Goal: Information Seeking & Learning: Find specific fact

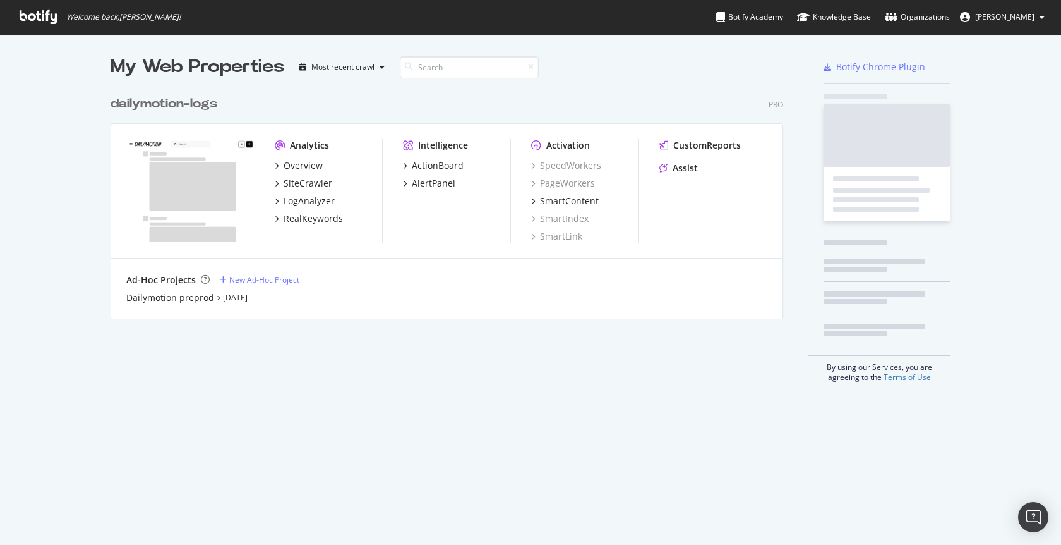
scroll to position [535, 1043]
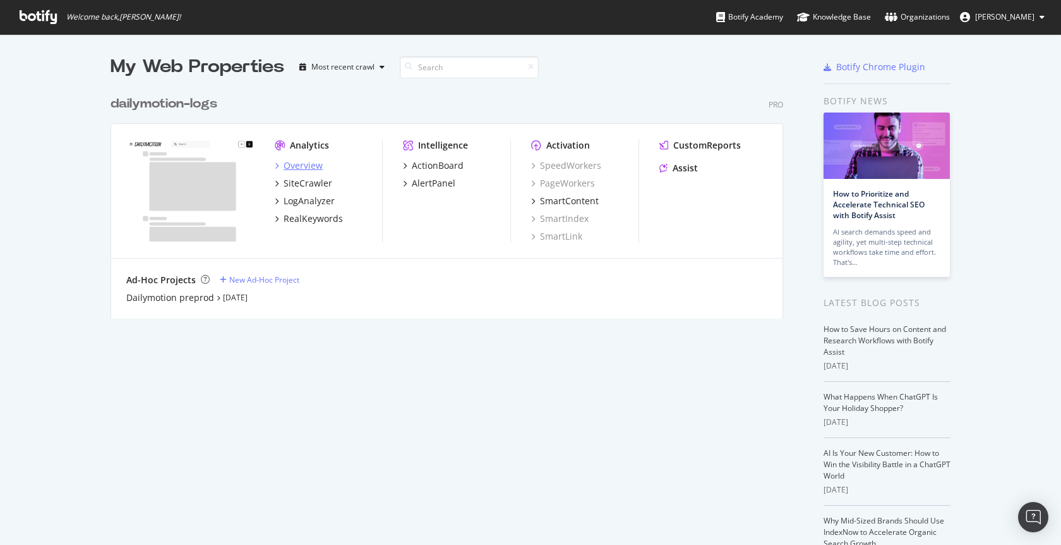
click at [303, 164] on div "Overview" at bounding box center [303, 165] width 39 height 13
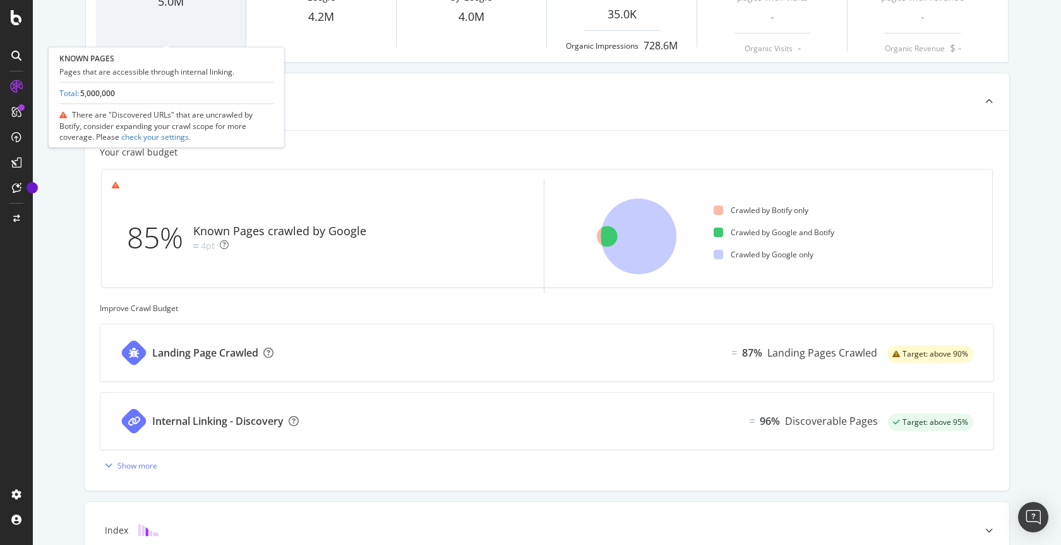
scroll to position [336, 0]
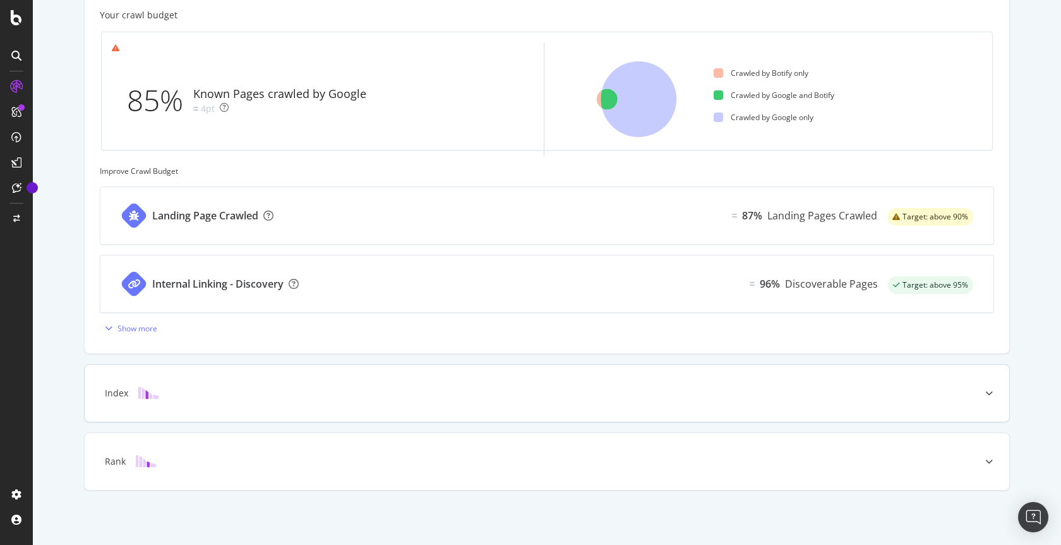
click at [267, 396] on div "Index" at bounding box center [527, 393] width 875 height 13
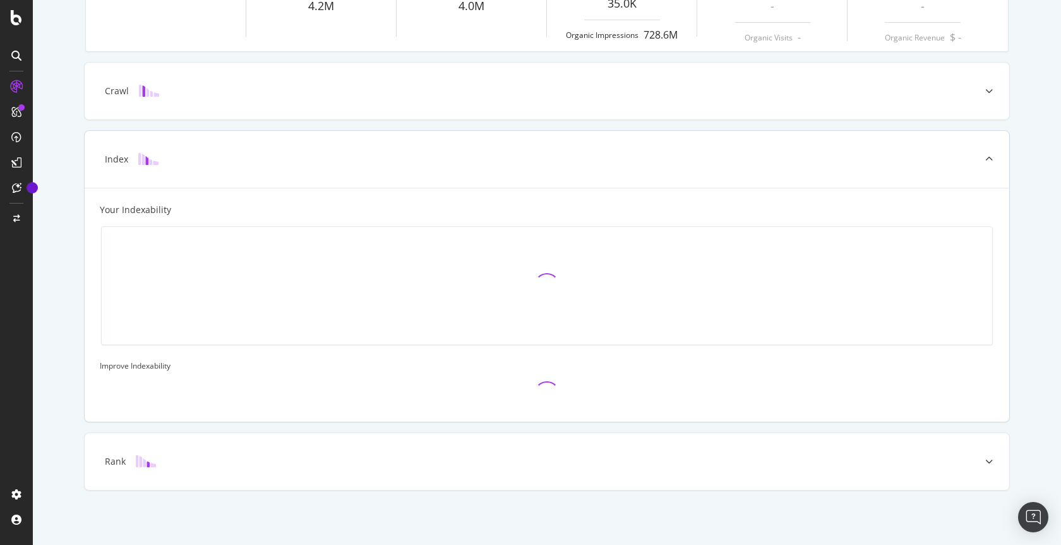
scroll to position [242, 0]
click at [323, 156] on div "Index" at bounding box center [527, 159] width 875 height 13
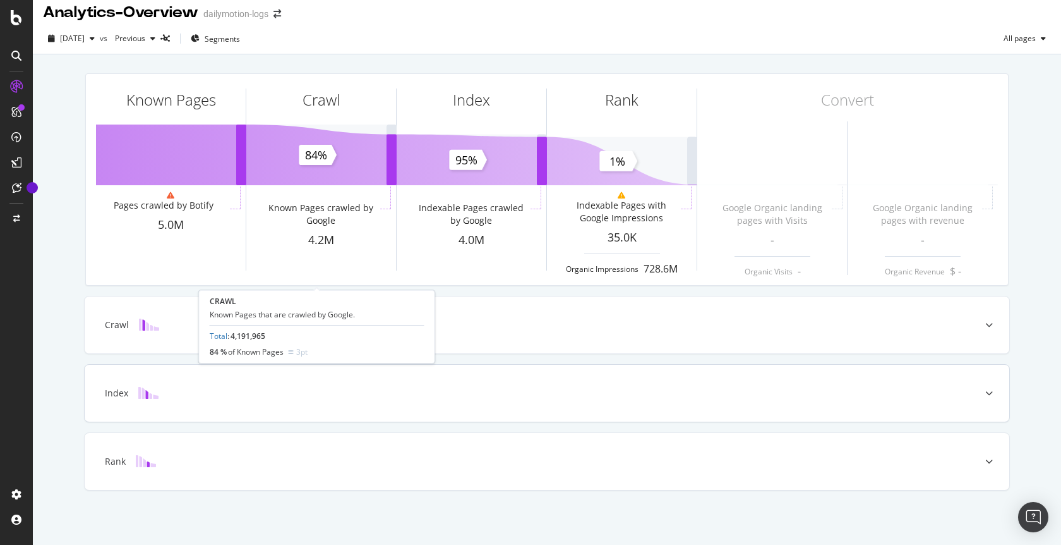
scroll to position [0, 0]
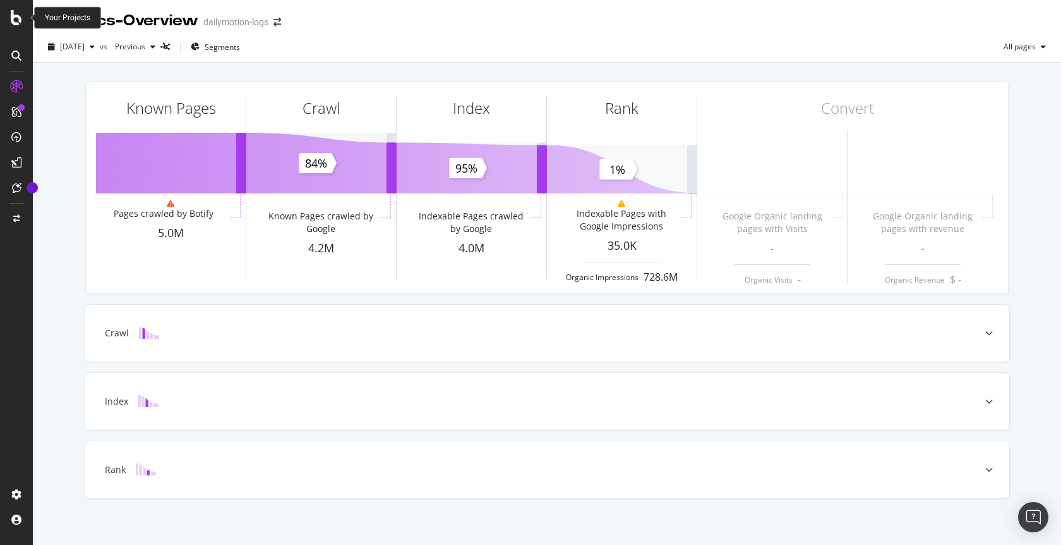
click at [18, 16] on icon at bounding box center [16, 17] width 11 height 15
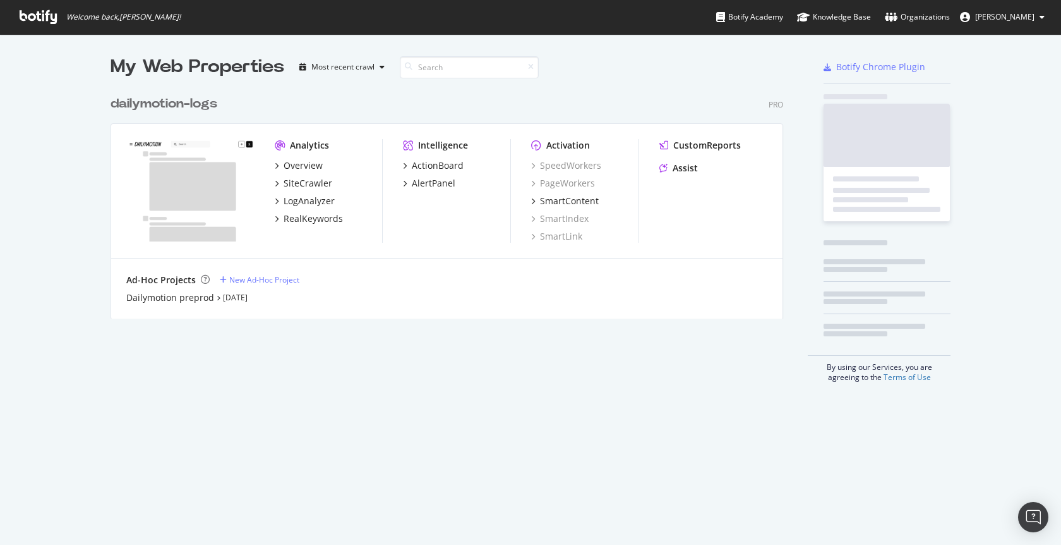
scroll to position [535, 1043]
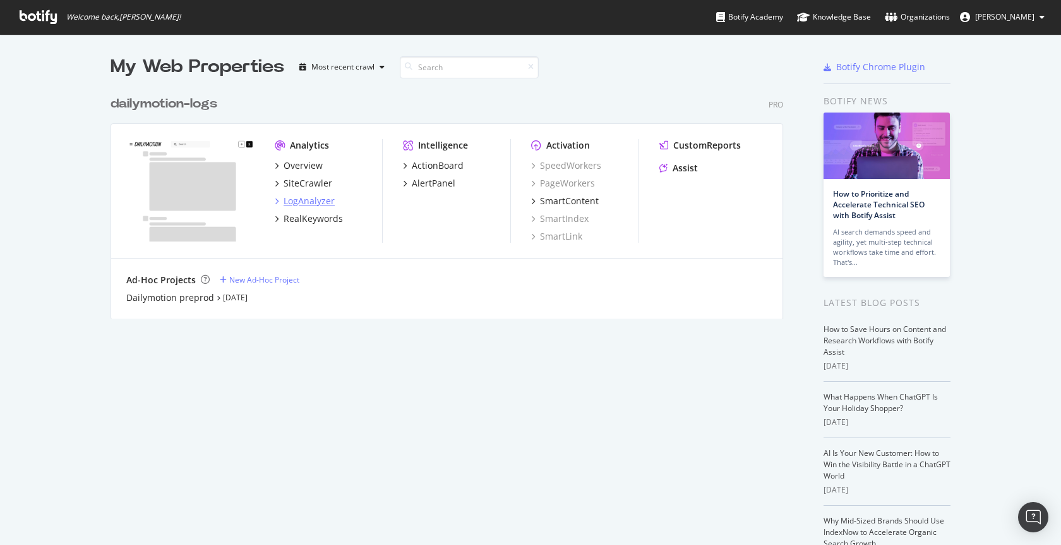
click at [308, 205] on div "LogAnalyzer" at bounding box center [309, 201] width 51 height 13
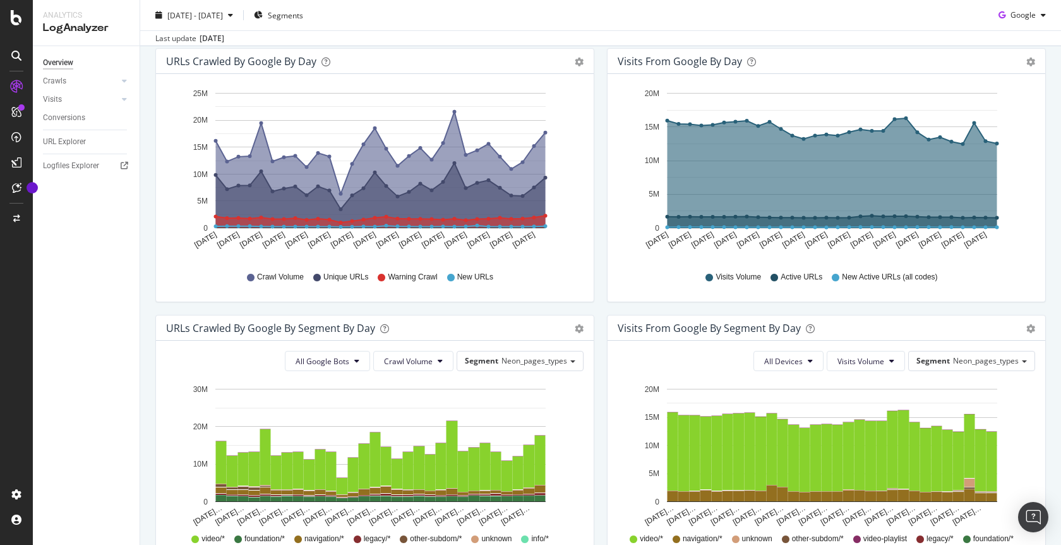
scroll to position [23, 0]
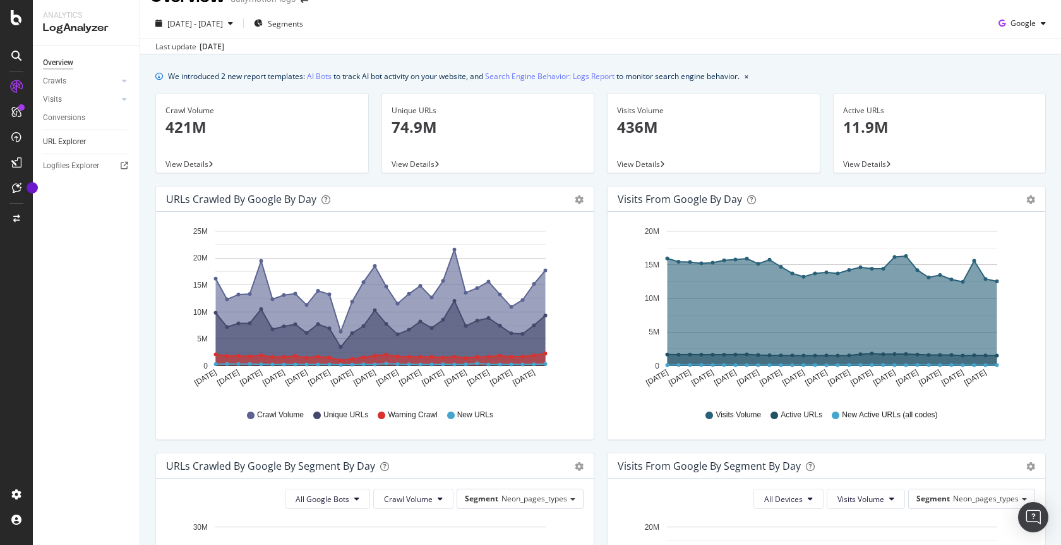
click at [90, 147] on link "URL Explorer" at bounding box center [87, 141] width 88 height 13
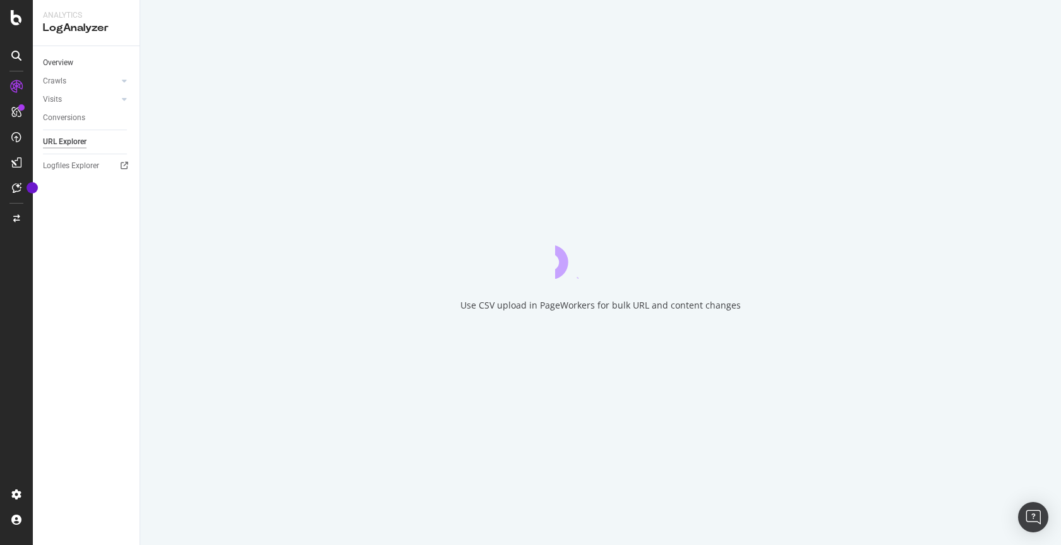
click at [82, 75] on link "Crawls" at bounding box center [80, 81] width 75 height 13
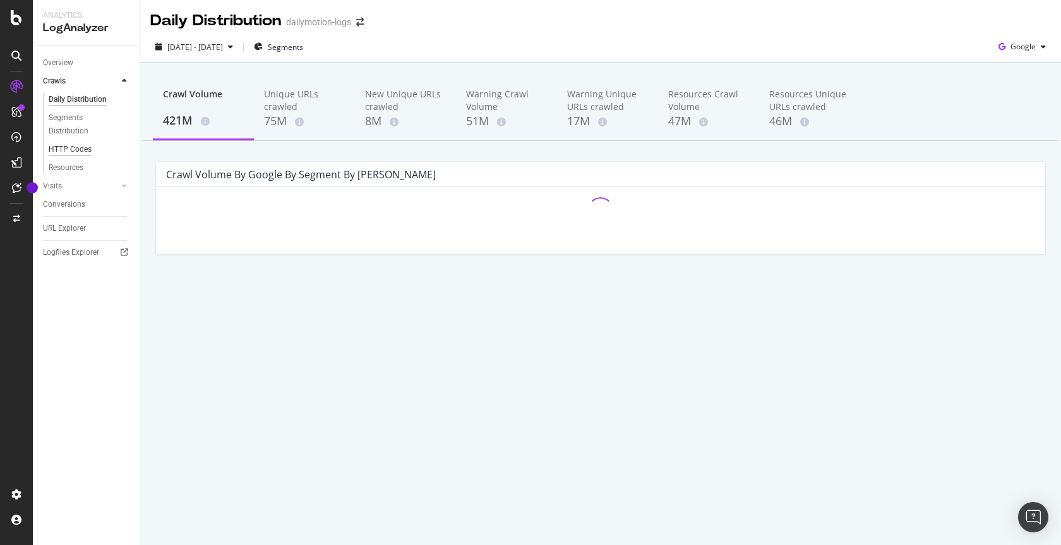
click at [74, 145] on div "HTTP Codes" at bounding box center [70, 149] width 43 height 13
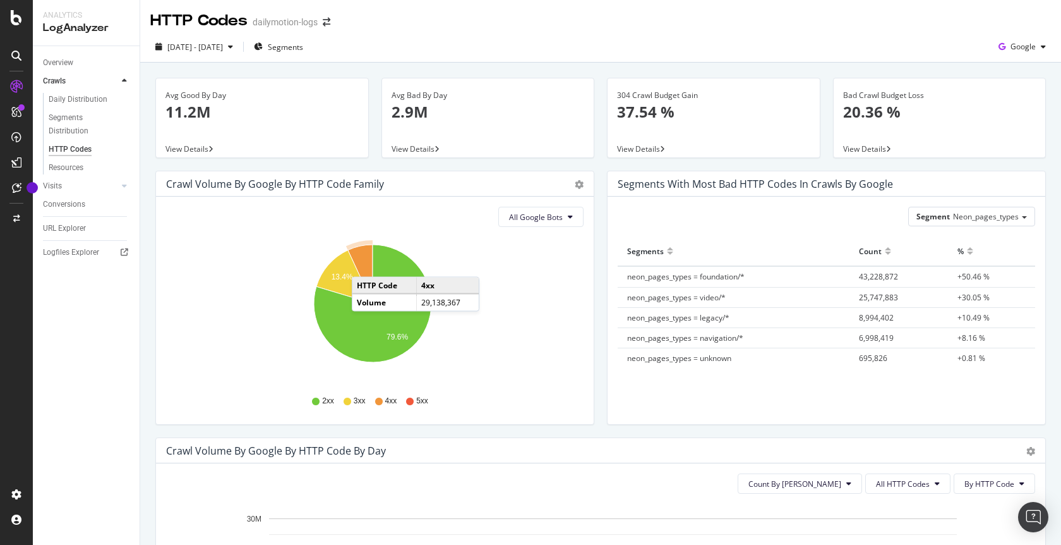
click at [365, 264] on icon "A chart." at bounding box center [360, 274] width 25 height 59
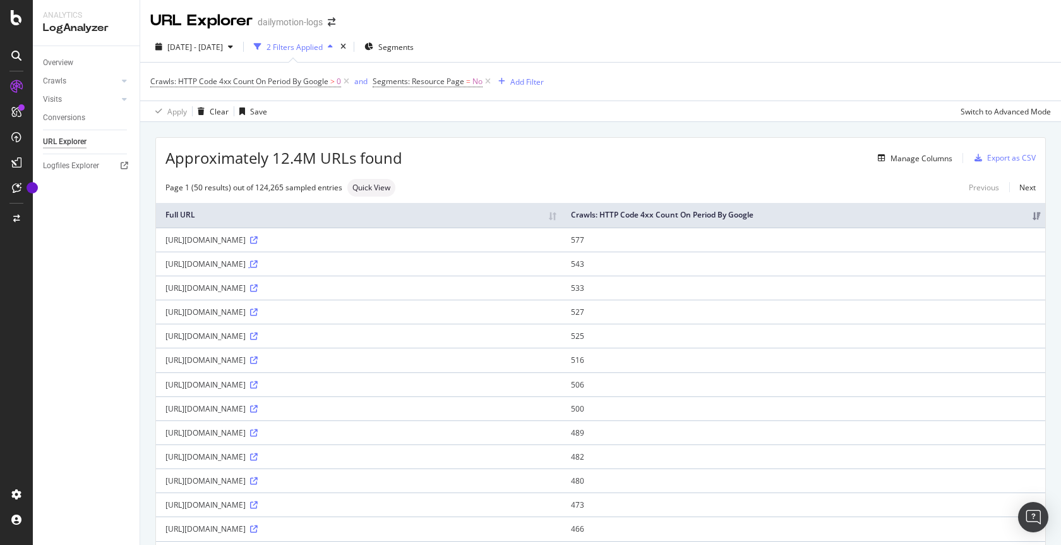
click at [258, 267] on icon at bounding box center [254, 264] width 8 height 8
click at [311, 243] on div "[URL][DOMAIN_NAME]" at bounding box center [359, 239] width 387 height 11
click at [258, 239] on icon at bounding box center [254, 240] width 8 height 8
click at [258, 265] on icon at bounding box center [254, 264] width 8 height 8
drag, startPoint x: 159, startPoint y: 265, endPoint x: 324, endPoint y: 264, distance: 164.9
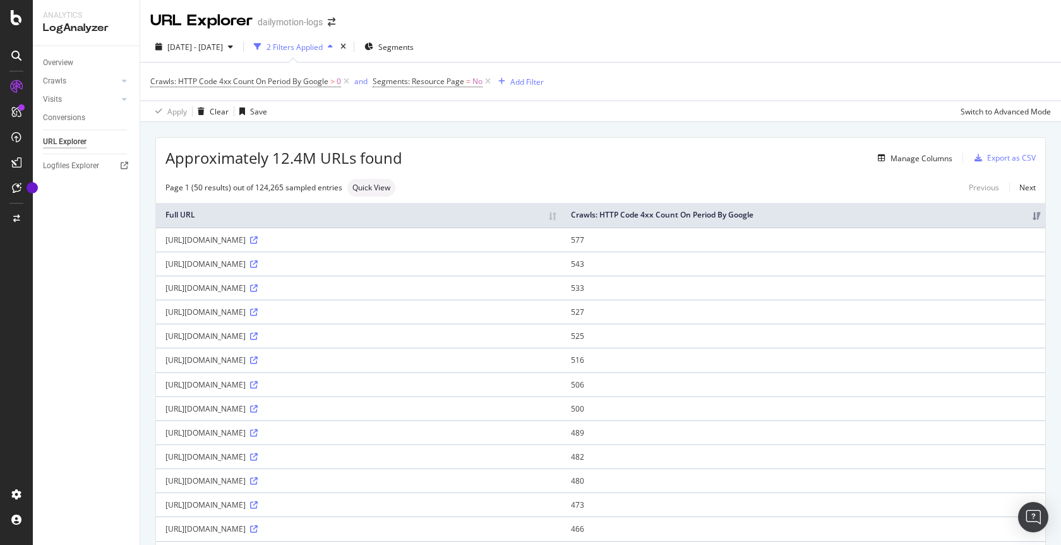
click at [324, 264] on td "[URL][DOMAIN_NAME]" at bounding box center [359, 263] width 406 height 24
copy div "[URL][DOMAIN_NAME]"
click at [349, 296] on td "[URL][DOMAIN_NAME]" at bounding box center [359, 287] width 406 height 24
drag, startPoint x: 328, startPoint y: 291, endPoint x: 296, endPoint y: 290, distance: 32.2
click at [296, 290] on div "[URL][DOMAIN_NAME]" at bounding box center [359, 287] width 387 height 11
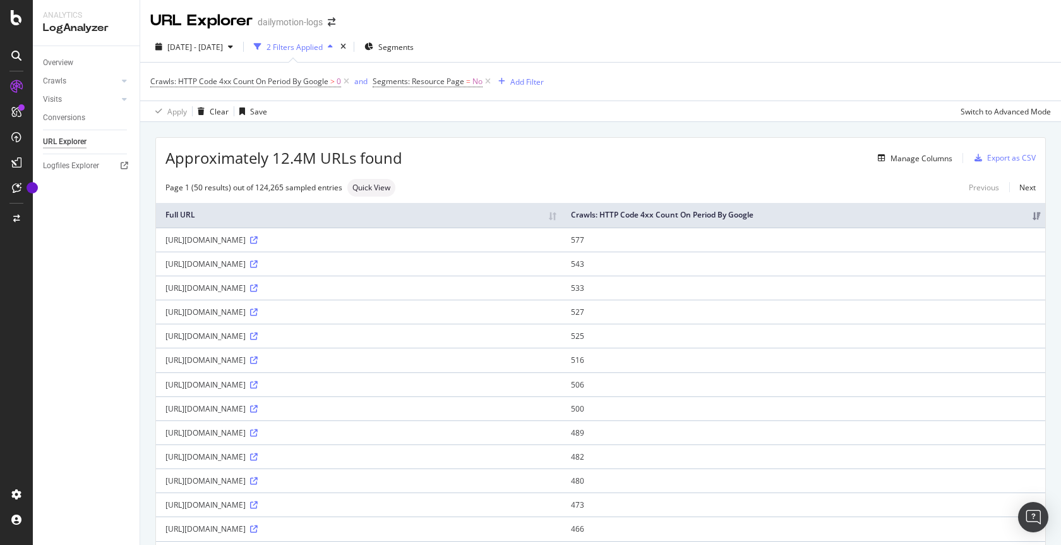
copy div "x9ou6gu"
drag, startPoint x: 328, startPoint y: 312, endPoint x: 296, endPoint y: 312, distance: 31.6
click at [296, 312] on div "[URL][DOMAIN_NAME]" at bounding box center [359, 311] width 387 height 11
copy div "x9oeo8m"
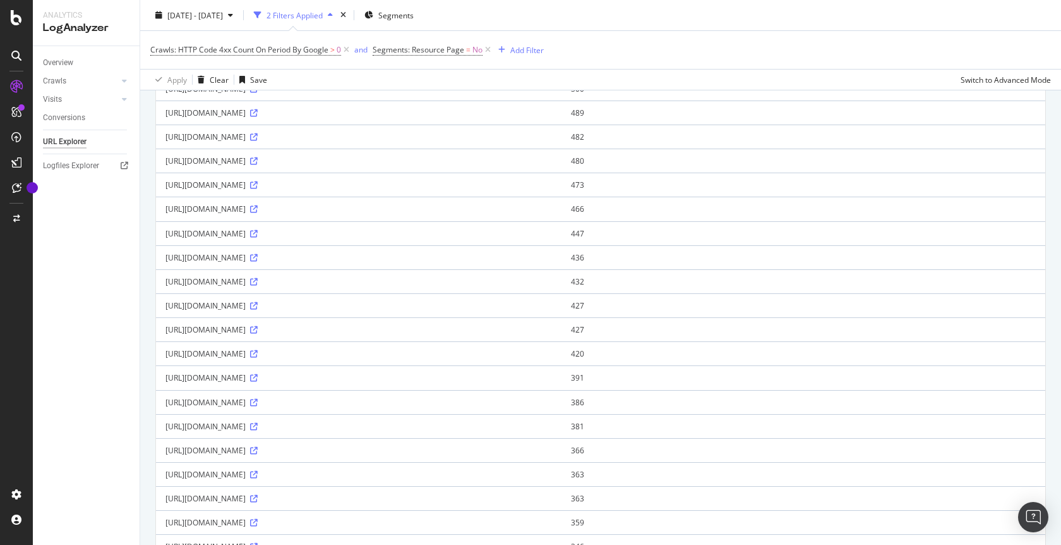
scroll to position [403, 0]
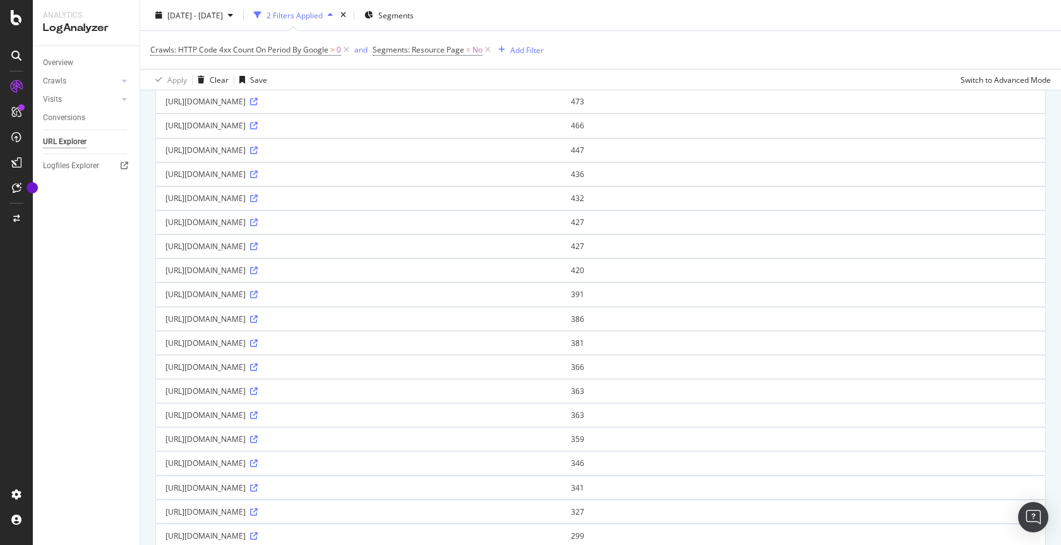
drag, startPoint x: 325, startPoint y: 269, endPoint x: 295, endPoint y: 272, distance: 29.9
click at [295, 272] on div "[URL][DOMAIN_NAME]" at bounding box center [359, 270] width 387 height 11
copy div "x9p0b1g"
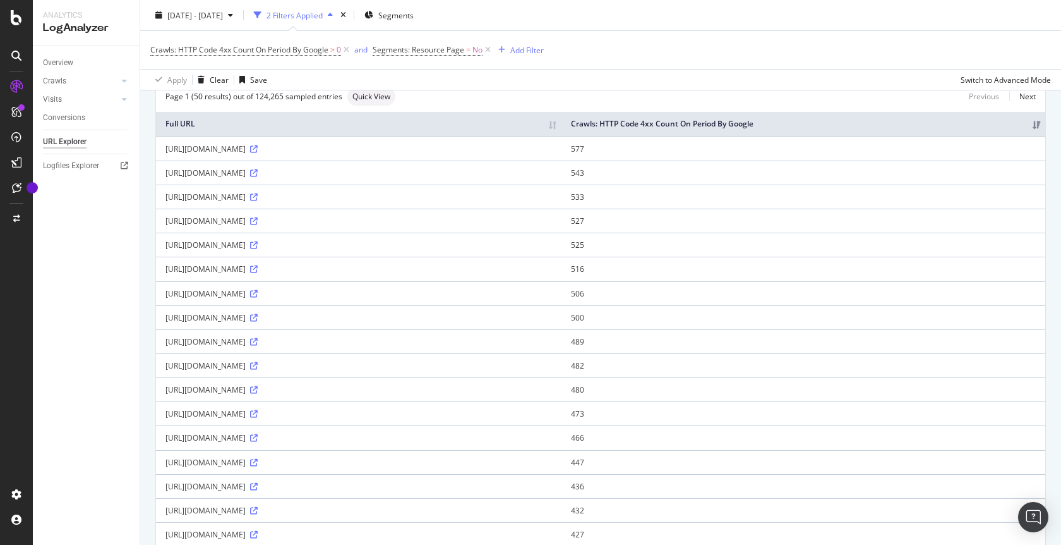
scroll to position [0, 0]
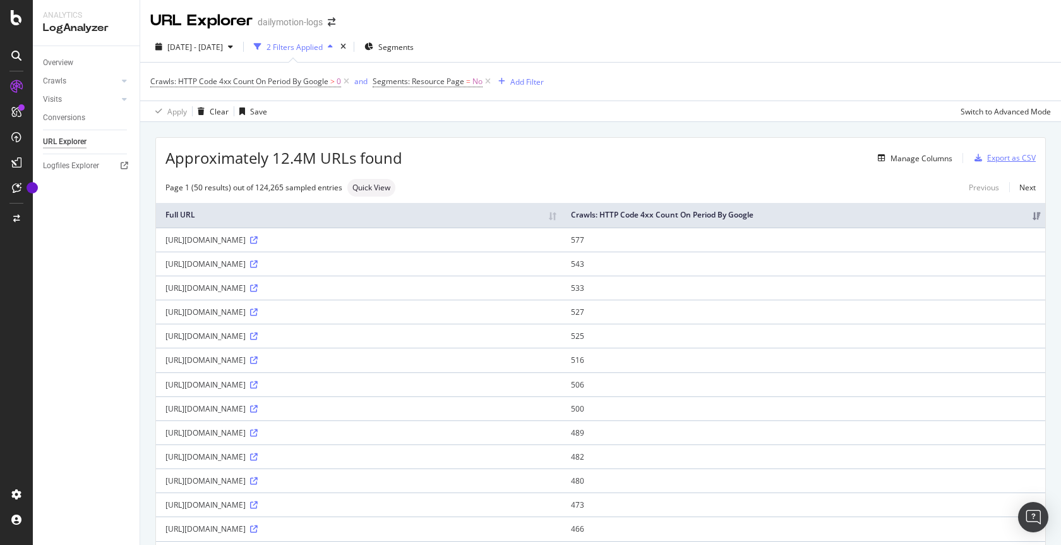
click at [1010, 161] on div "Export as CSV" at bounding box center [1012, 157] width 49 height 11
click at [850, 184] on div "Page 1 (50 results) out of 124,265 sampled entries Quick View Previous Next" at bounding box center [601, 188] width 890 height 18
click at [988, 157] on div "Export as CSV" at bounding box center [1012, 157] width 49 height 11
click at [1005, 115] on div "Switch to Advanced Mode" at bounding box center [1006, 111] width 90 height 11
click at [1005, 115] on div "Switch back to Simple mode" at bounding box center [1002, 111] width 98 height 11
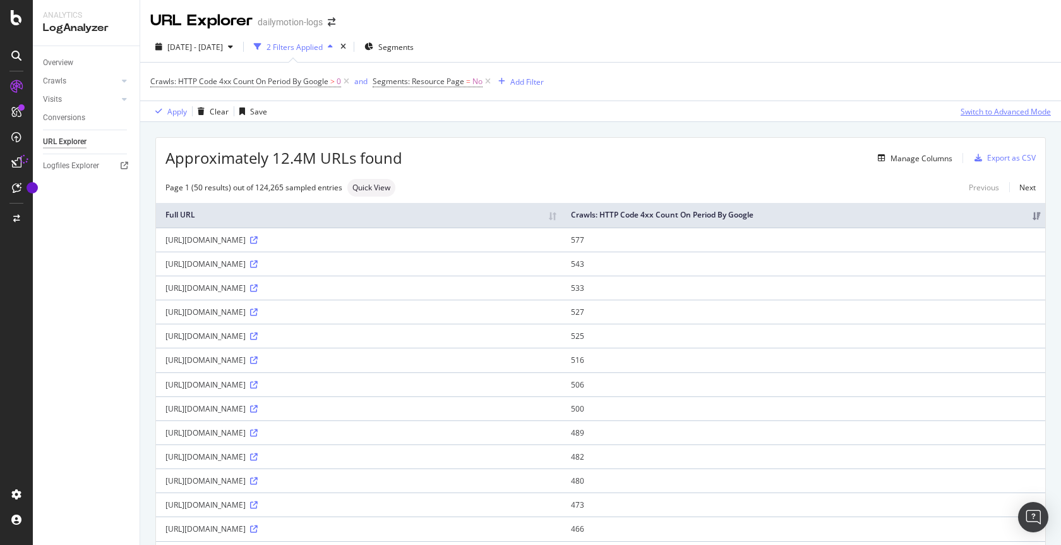
click at [1005, 115] on div "Switch to Advanced Mode" at bounding box center [1006, 111] width 90 height 11
click at [1005, 115] on div "Switch back to Simple mode" at bounding box center [1002, 111] width 98 height 11
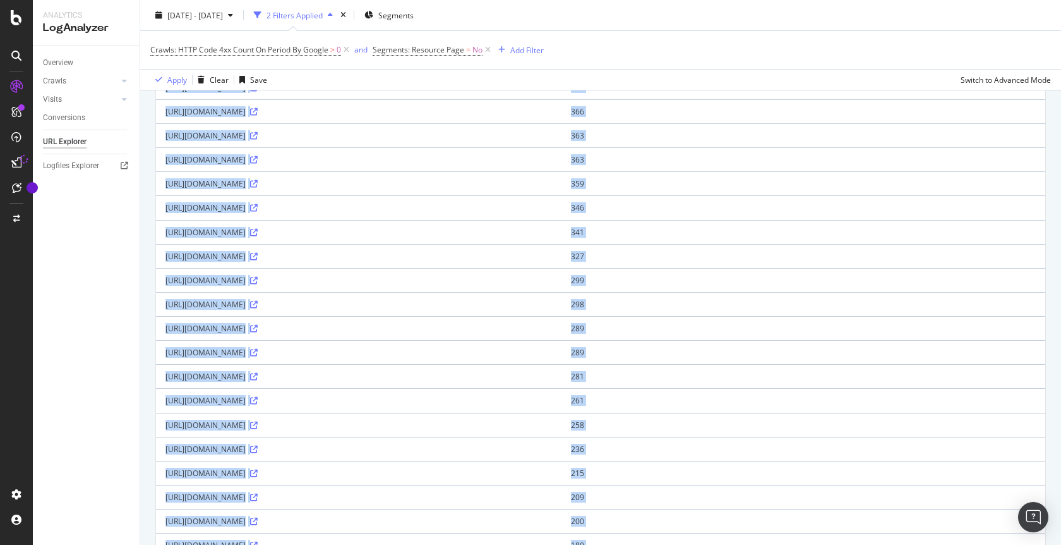
scroll to position [959, 0]
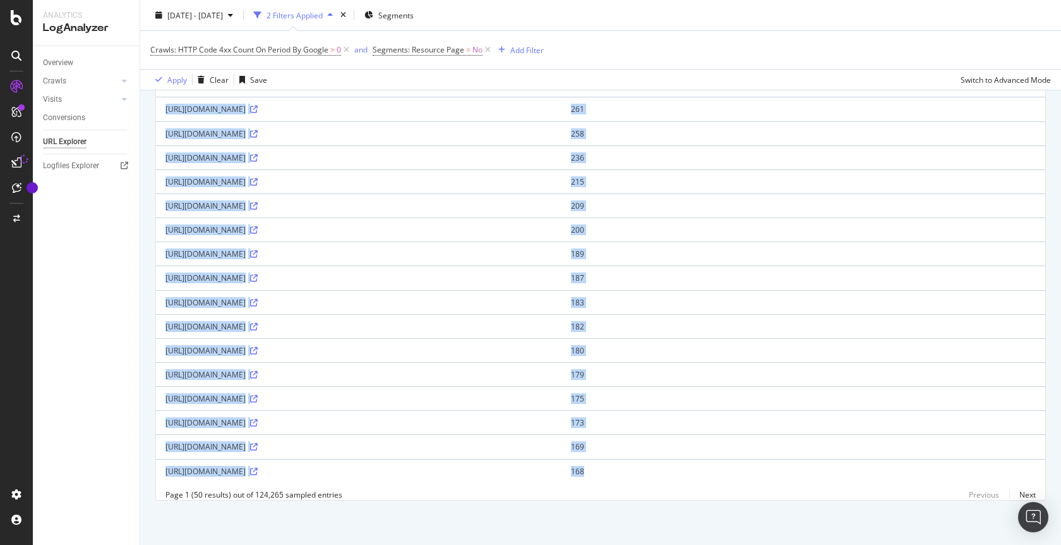
drag, startPoint x: 159, startPoint y: 241, endPoint x: 682, endPoint y: 472, distance: 572.0
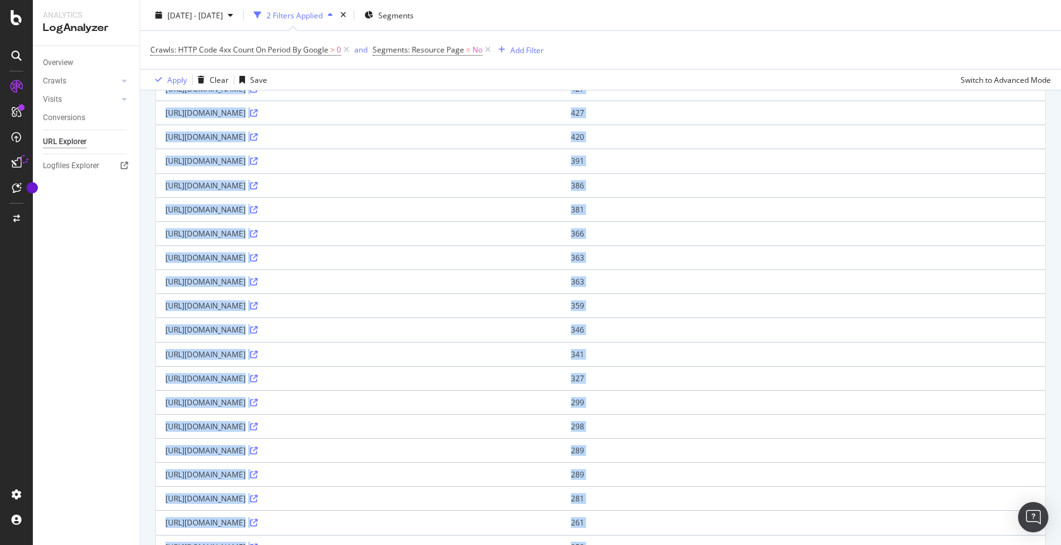
scroll to position [0, 0]
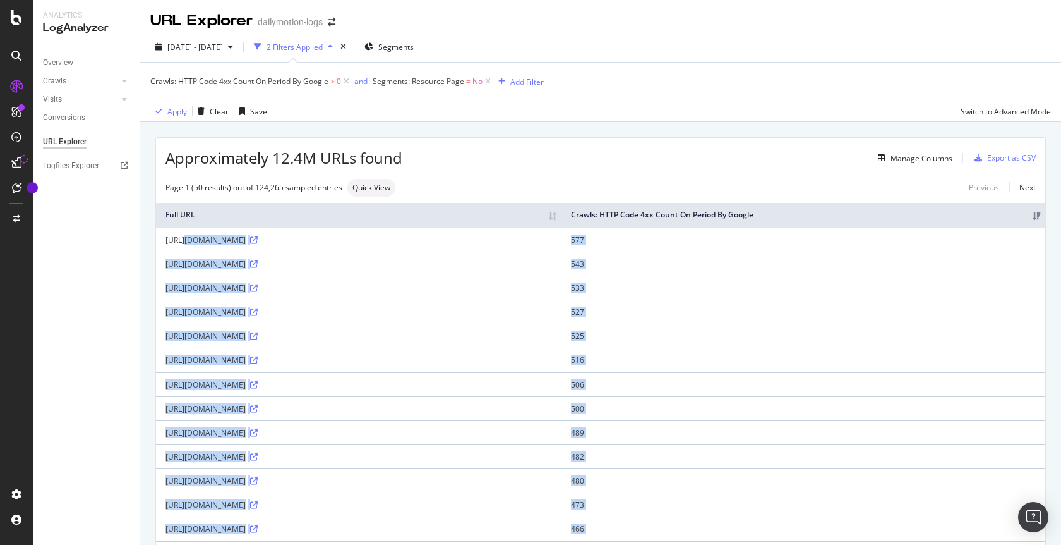
click at [381, 275] on td "[URL][DOMAIN_NAME]" at bounding box center [359, 287] width 406 height 24
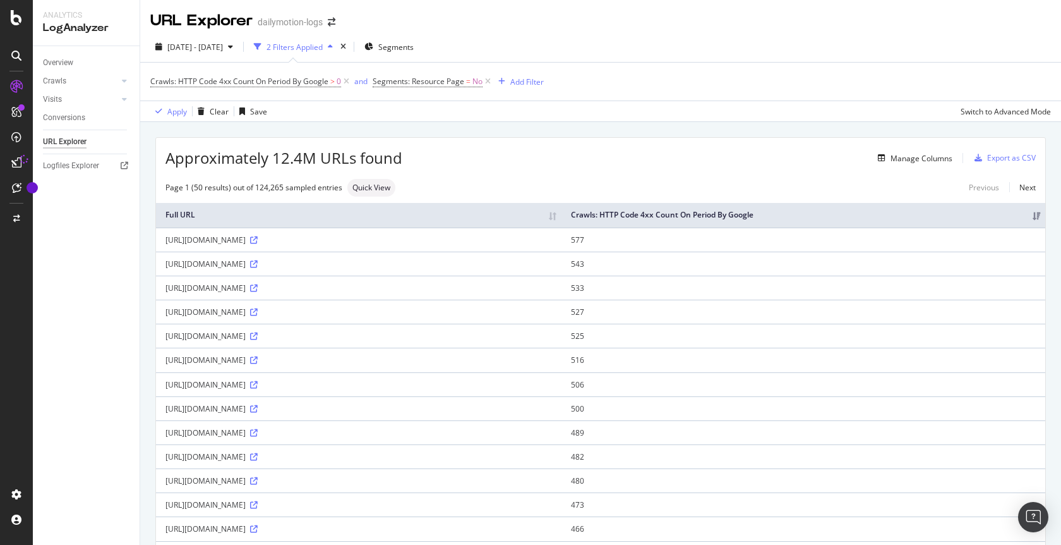
drag, startPoint x: 328, startPoint y: 242, endPoint x: 296, endPoint y: 240, distance: 32.3
click at [296, 240] on div "[URL][DOMAIN_NAME]" at bounding box center [359, 239] width 387 height 11
copy div "x9o7m56"
drag, startPoint x: 329, startPoint y: 267, endPoint x: 295, endPoint y: 267, distance: 33.5
click at [295, 267] on div "[URL][DOMAIN_NAME]" at bounding box center [359, 263] width 387 height 11
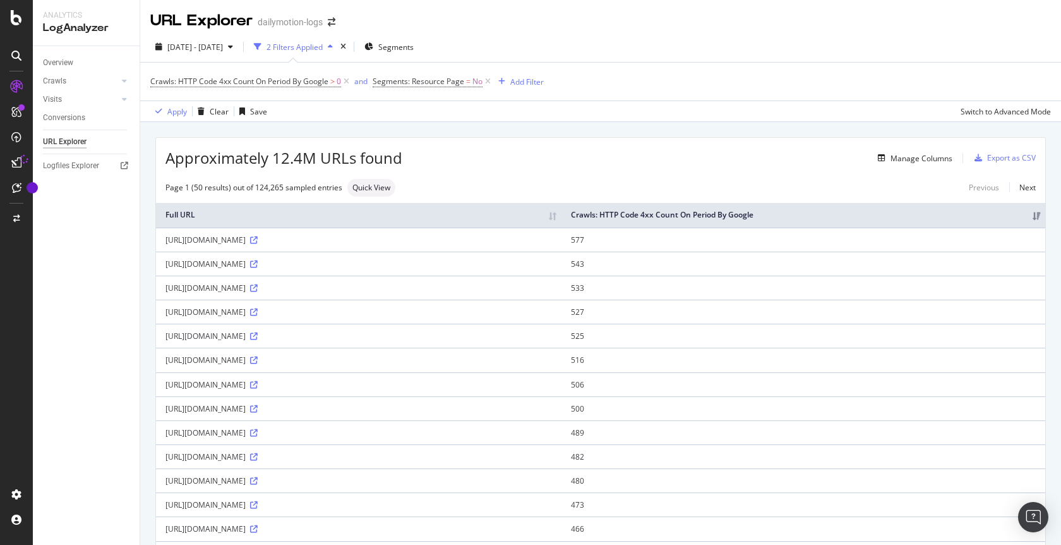
copy div "x9nxwvq"
drag, startPoint x: 324, startPoint y: 289, endPoint x: 295, endPoint y: 289, distance: 29.1
click at [295, 289] on div "[URL][DOMAIN_NAME]" at bounding box center [359, 287] width 387 height 11
copy div "x9ou6gu"
drag, startPoint x: 327, startPoint y: 315, endPoint x: 296, endPoint y: 315, distance: 31.0
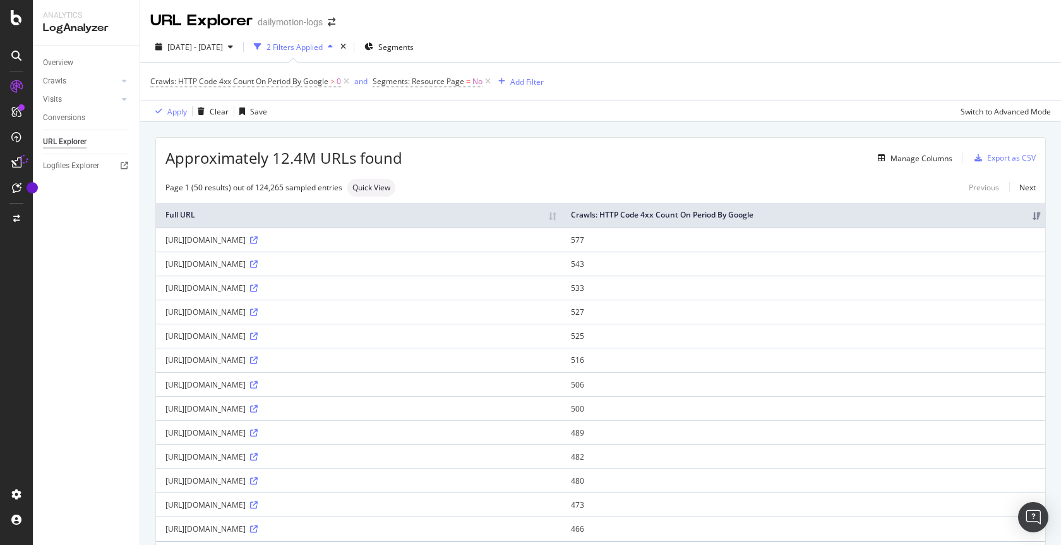
click at [296, 315] on div "[URL][DOMAIN_NAME]" at bounding box center [359, 311] width 387 height 11
copy div "x9oeo8m"
drag, startPoint x: 322, startPoint y: 336, endPoint x: 294, endPoint y: 336, distance: 27.2
click at [294, 336] on div "[URL][DOMAIN_NAME]" at bounding box center [359, 335] width 387 height 11
copy div "x9ofzzg"
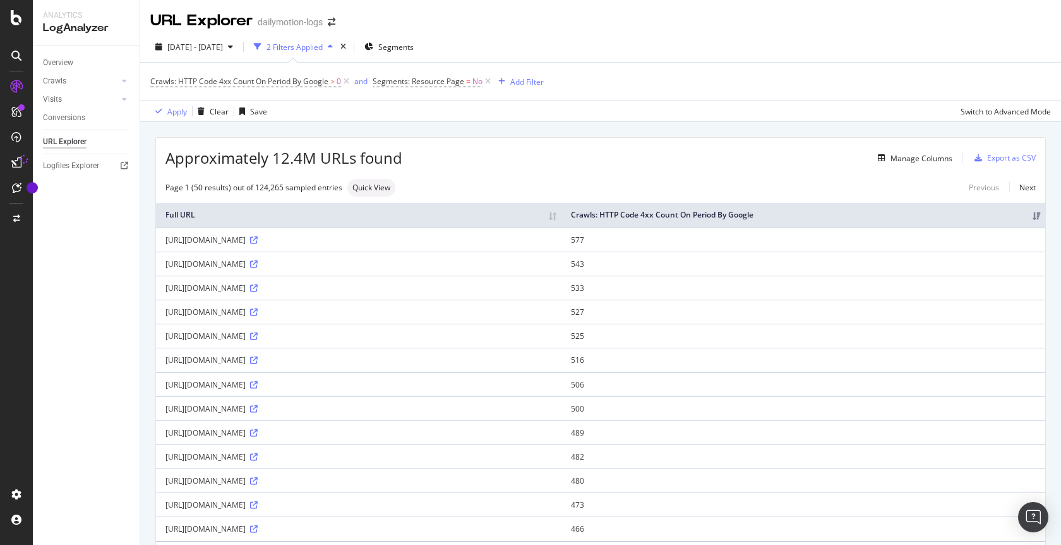
drag, startPoint x: 295, startPoint y: 361, endPoint x: 323, endPoint y: 361, distance: 27.8
click at [323, 361] on div "[URL][DOMAIN_NAME]" at bounding box center [359, 359] width 387 height 11
copy div "x9oy03c"
drag, startPoint x: 320, startPoint y: 380, endPoint x: 295, endPoint y: 383, distance: 24.8
click at [295, 383] on div "[URL][DOMAIN_NAME]" at bounding box center [359, 384] width 387 height 11
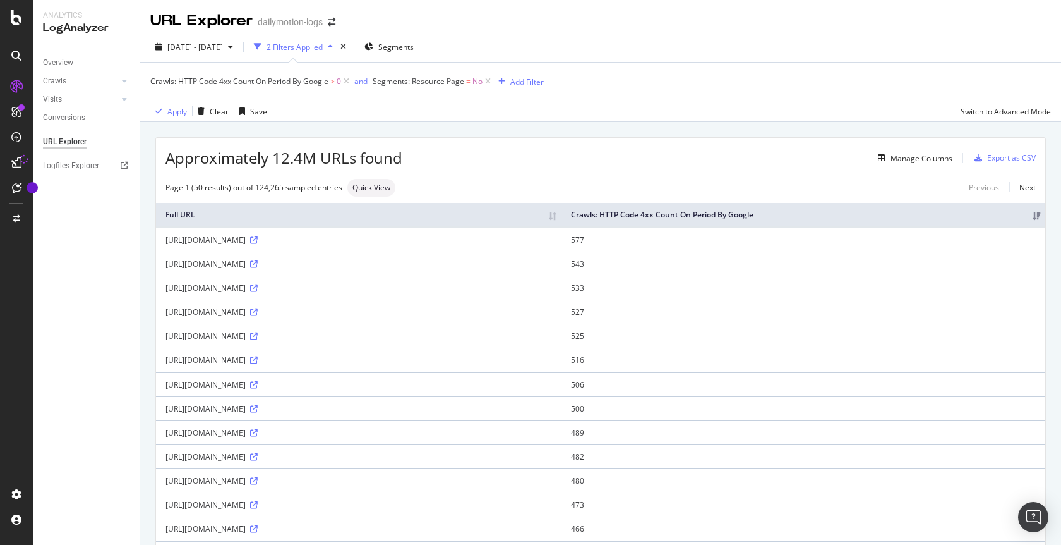
drag, startPoint x: 295, startPoint y: 410, endPoint x: 324, endPoint y: 406, distance: 28.7
click at [324, 406] on div "[URL][DOMAIN_NAME]" at bounding box center [359, 408] width 387 height 11
drag, startPoint x: 295, startPoint y: 433, endPoint x: 323, endPoint y: 430, distance: 27.9
click at [323, 430] on div "[URL][DOMAIN_NAME]" at bounding box center [359, 432] width 387 height 11
drag, startPoint x: 296, startPoint y: 454, endPoint x: 325, endPoint y: 455, distance: 29.7
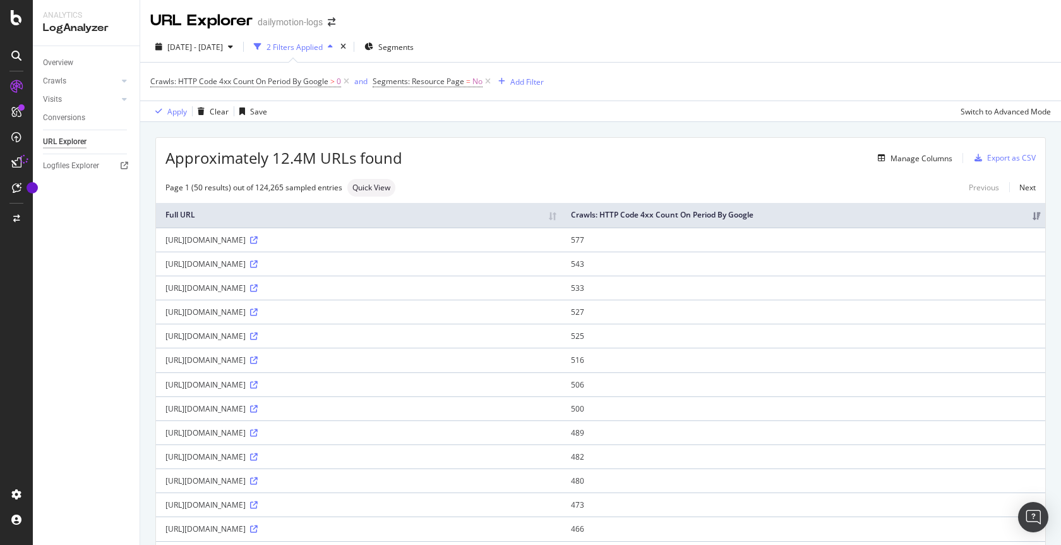
click at [325, 455] on div "[URL][DOMAIN_NAME]" at bounding box center [359, 456] width 387 height 11
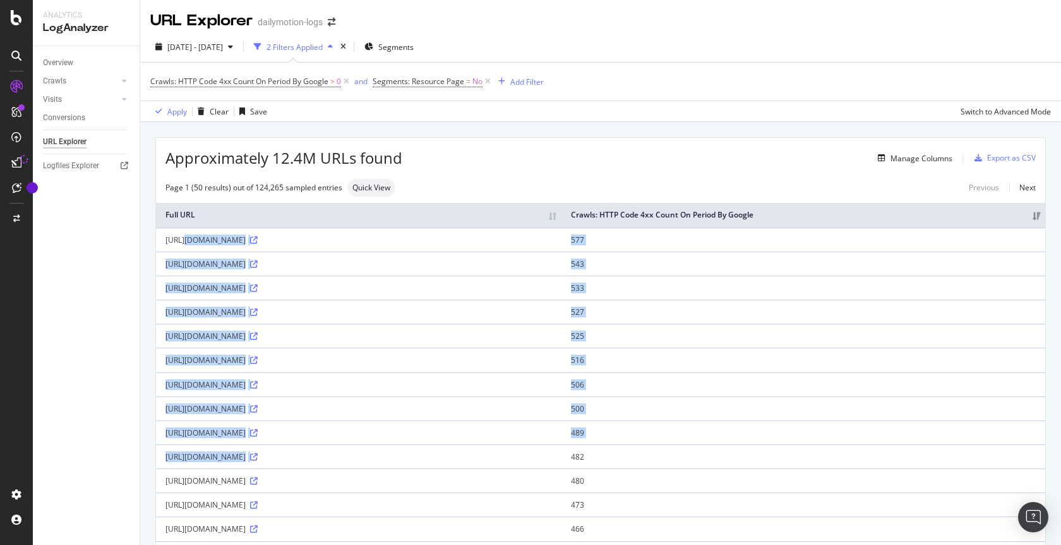
drag, startPoint x: 347, startPoint y: 461, endPoint x: 182, endPoint y: 234, distance: 279.9
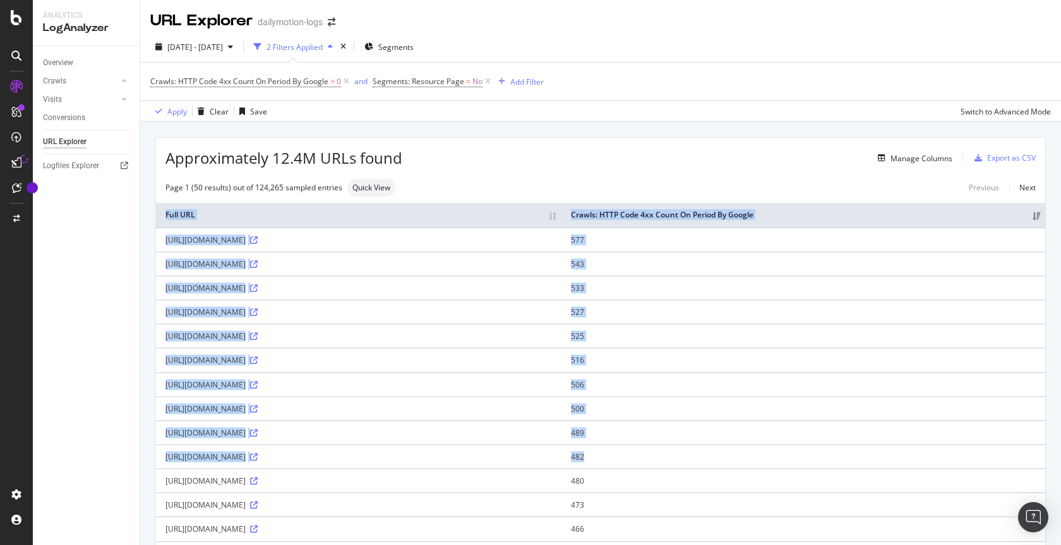
drag, startPoint x: 153, startPoint y: 235, endPoint x: 669, endPoint y: 459, distance: 562.8
click at [469, 329] on td "[URL][DOMAIN_NAME]" at bounding box center [359, 336] width 406 height 24
